Goal: Check status: Check status

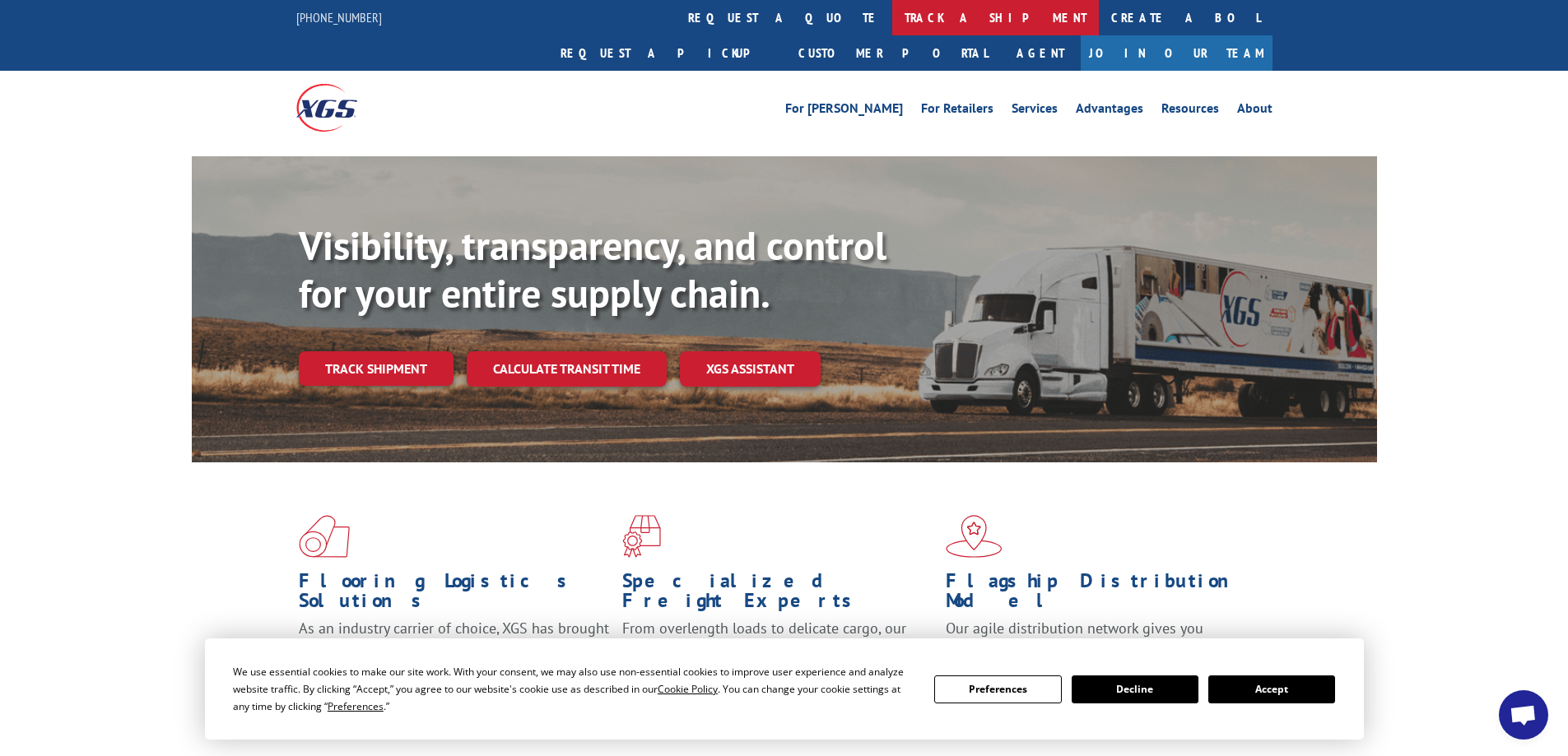
click at [893, 9] on link "track a shipment" at bounding box center [996, 18] width 206 height 36
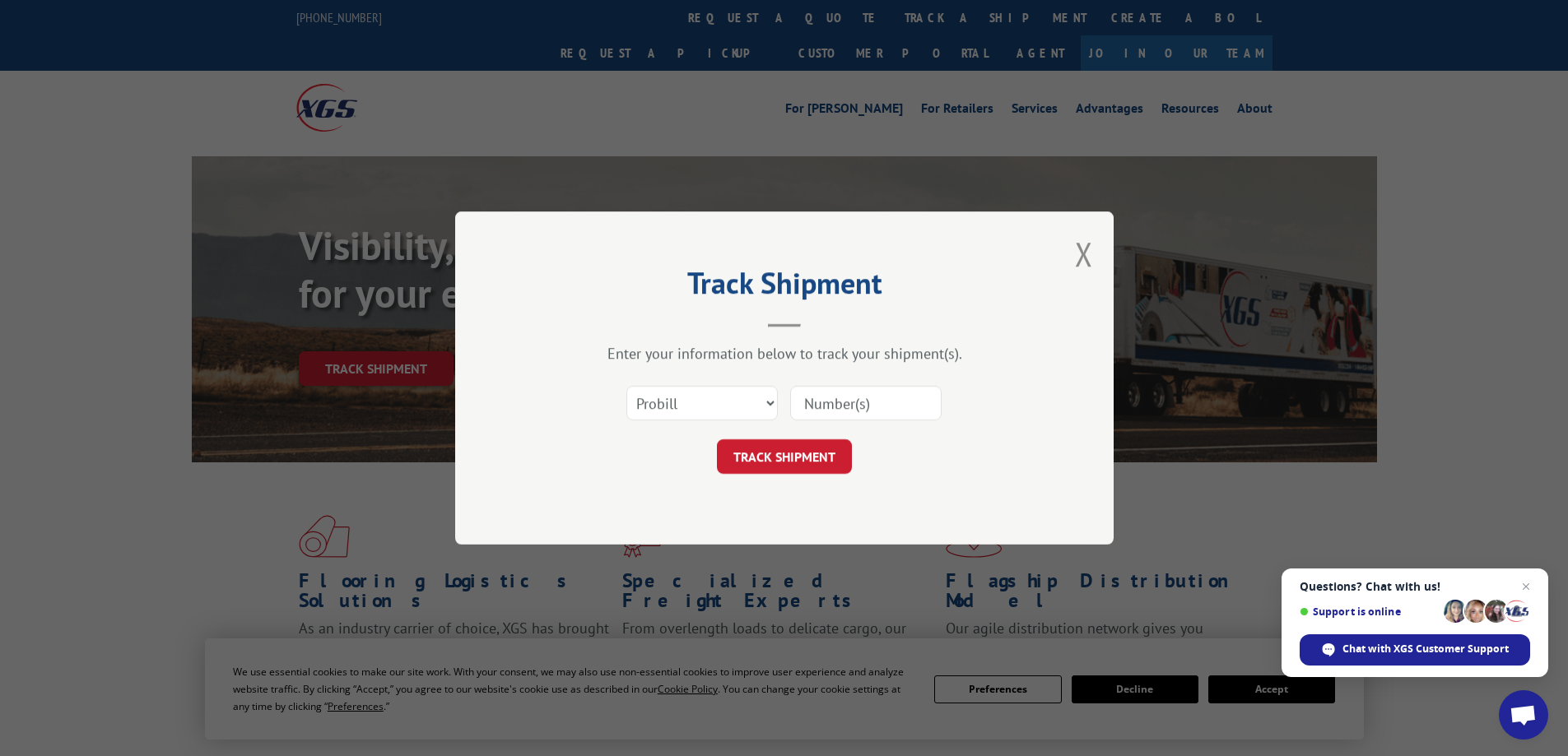
paste input "17664470"
type input "17664470"
click at [800, 448] on button "TRACK SHIPMENT" at bounding box center [785, 456] width 135 height 35
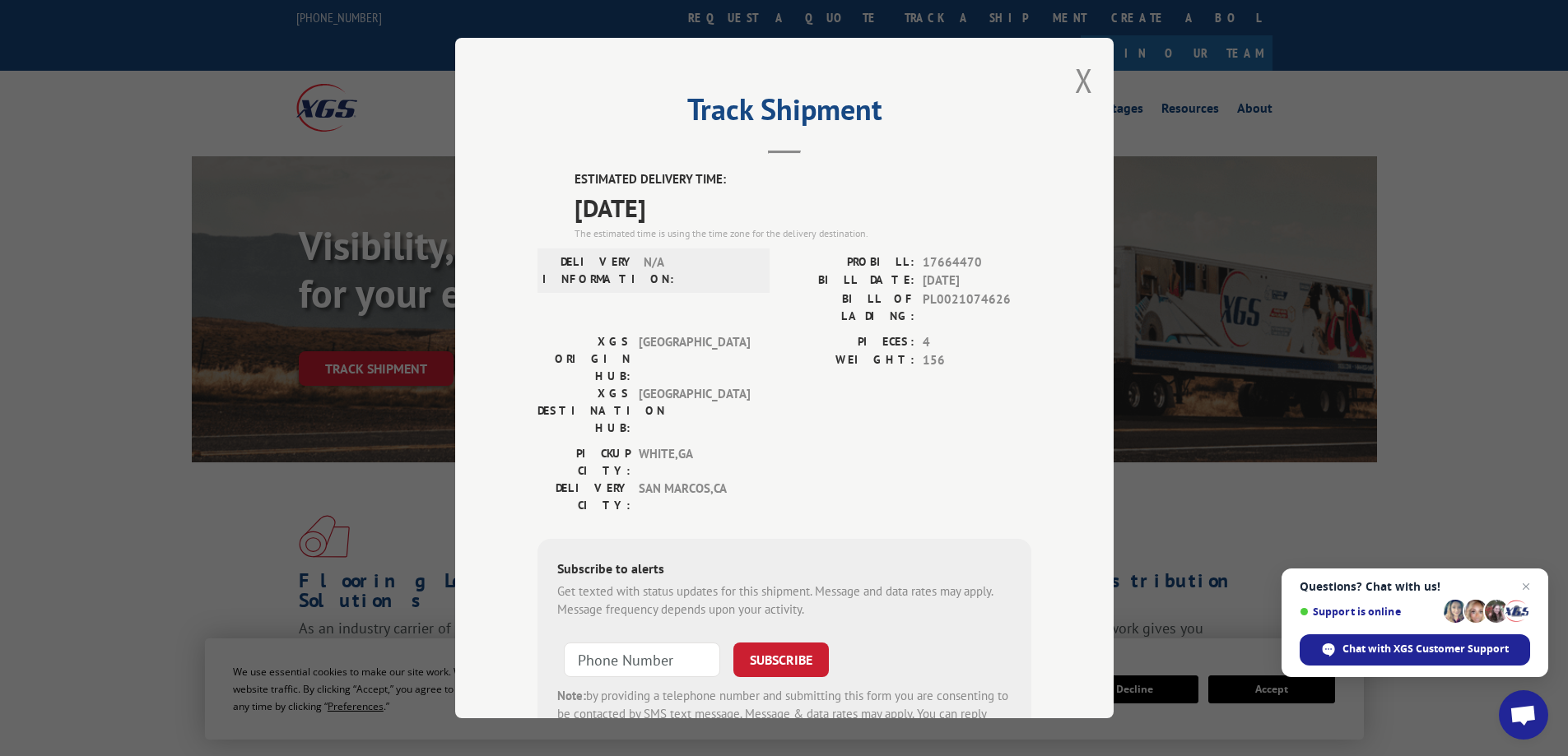
click at [945, 261] on span "17664470" at bounding box center [977, 262] width 109 height 19
copy span "17664470"
